Goal: Transaction & Acquisition: Purchase product/service

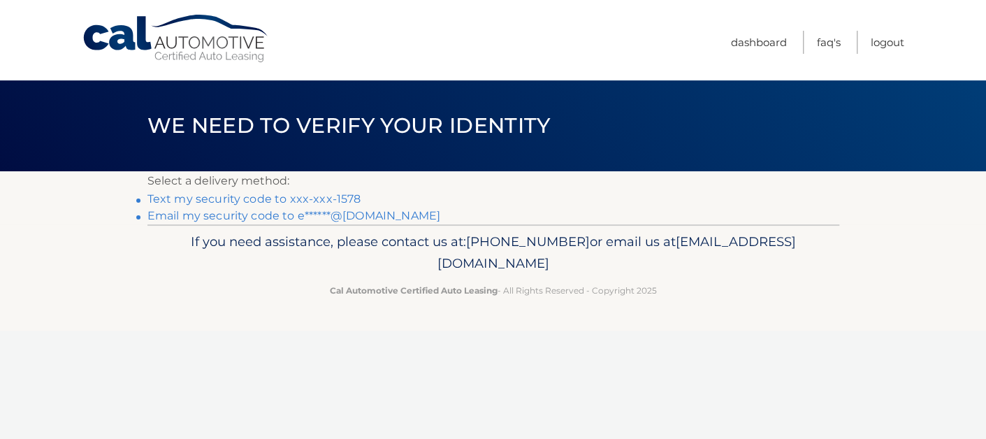
click at [229, 194] on link "Text my security code to xxx-xxx-1578" at bounding box center [254, 198] width 214 height 13
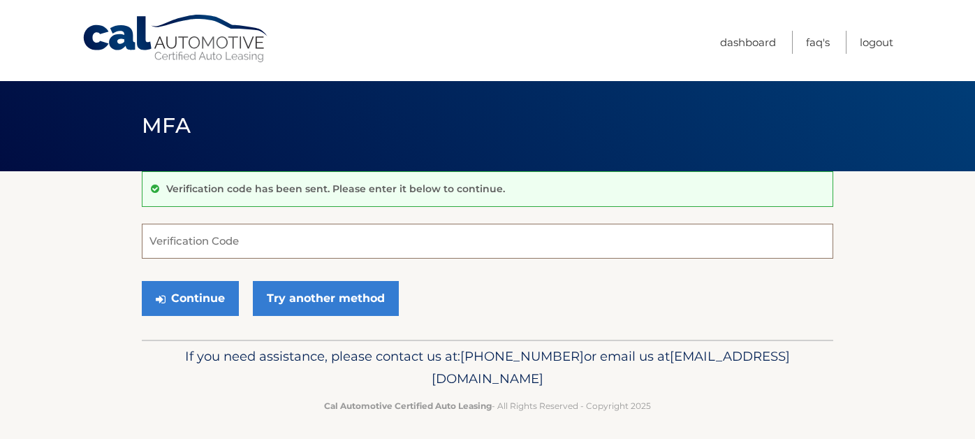
click at [207, 239] on input "Verification Code" at bounding box center [488, 241] width 692 height 35
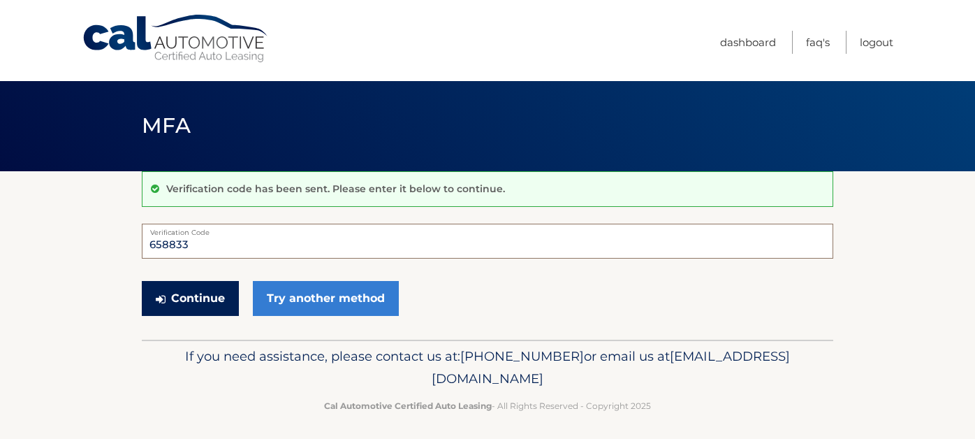
type input "658833"
click at [202, 303] on button "Continue" at bounding box center [190, 298] width 97 height 35
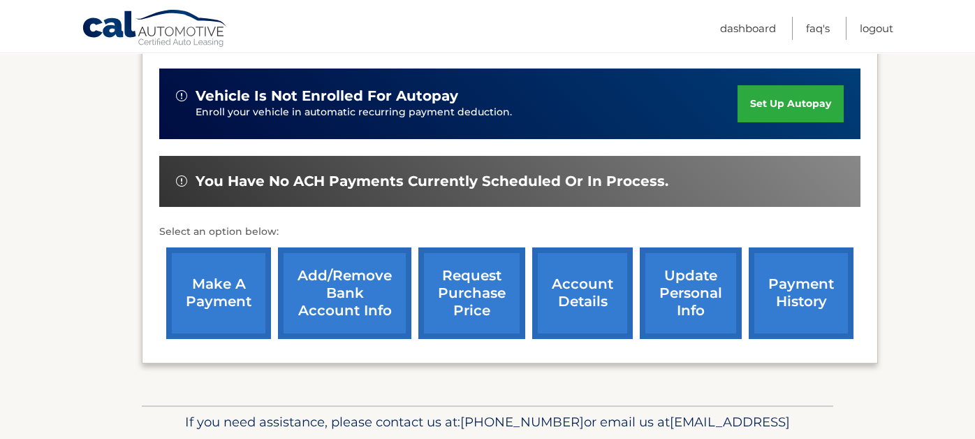
scroll to position [419, 0]
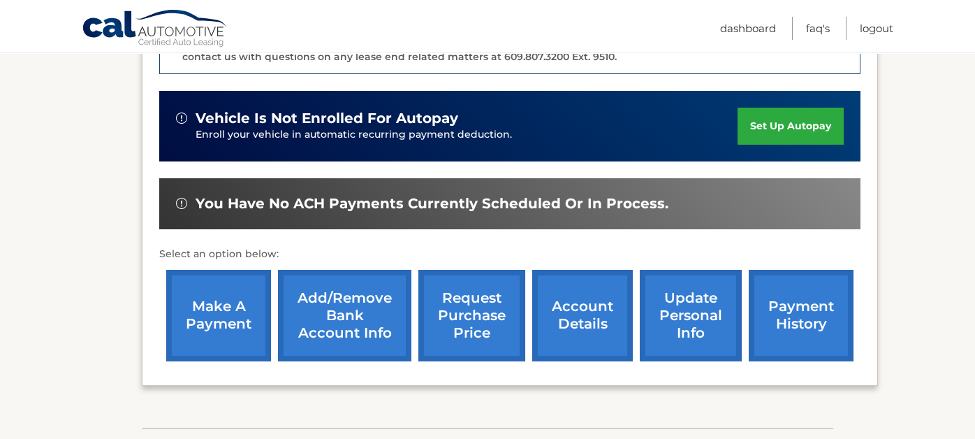
click at [228, 305] on link "make a payment" at bounding box center [218, 316] width 105 height 92
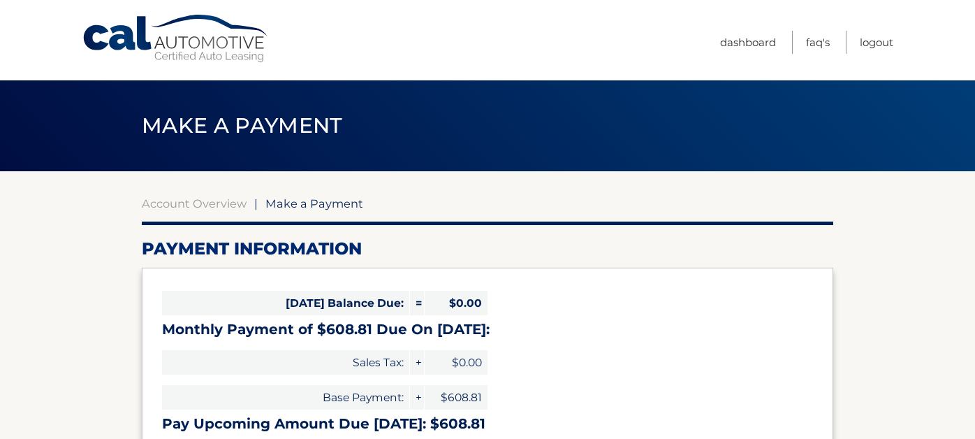
select select "MDVkNjgxY2UtZjVjOC00OWRjLWEzNGUtYTc4NjQ0MzY1YjQ5"
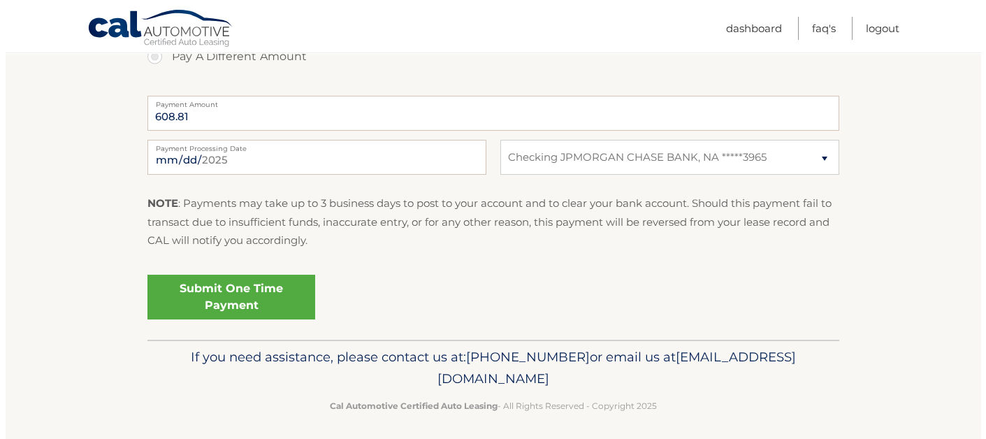
scroll to position [558, 0]
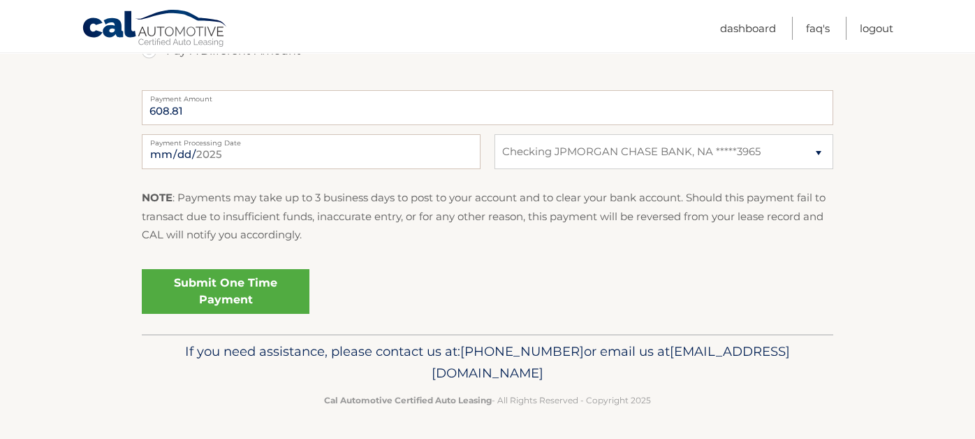
click at [282, 293] on link "Submit One Time Payment" at bounding box center [226, 291] width 168 height 45
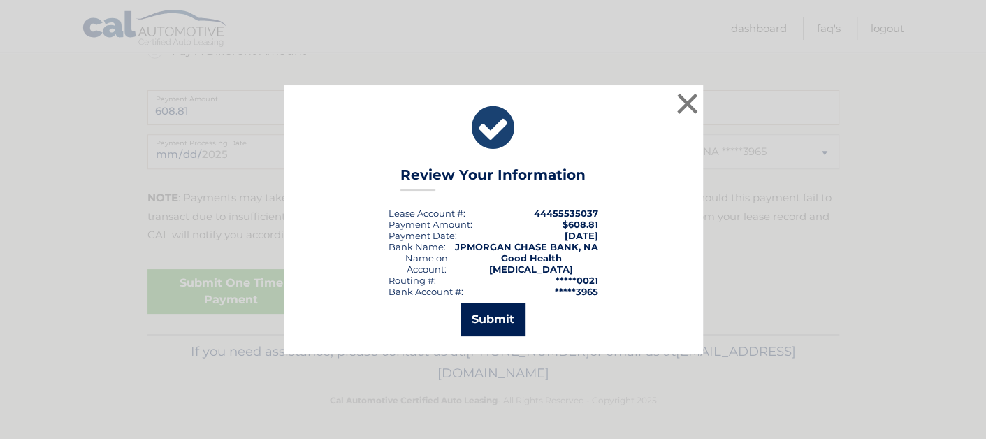
click at [488, 317] on button "Submit" at bounding box center [492, 320] width 65 height 34
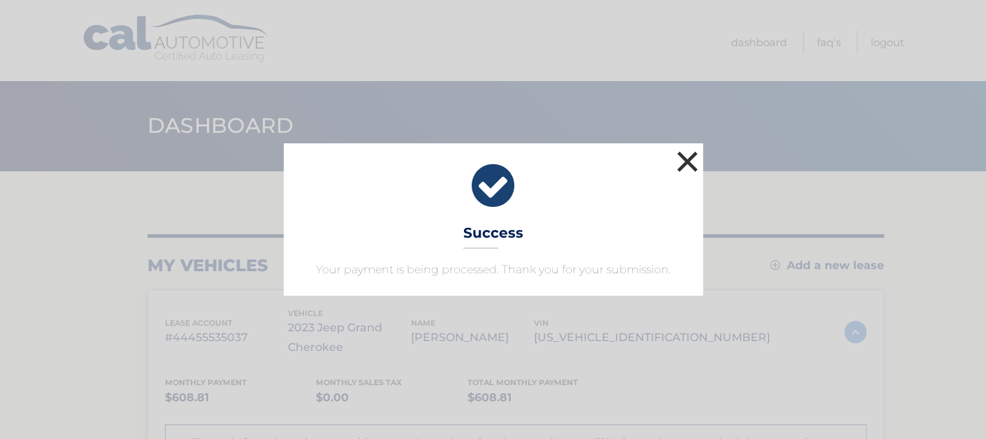
click at [679, 160] on button "×" at bounding box center [687, 161] width 28 height 28
